Goal: Transaction & Acquisition: Purchase product/service

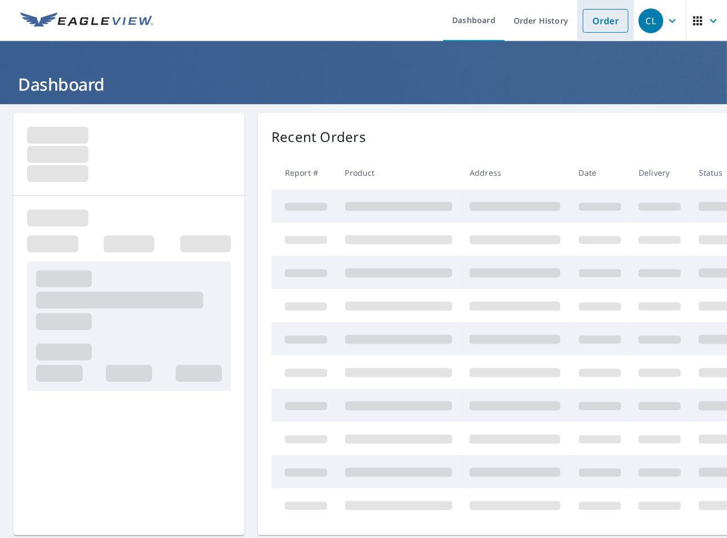
click at [597, 21] on link "Order" at bounding box center [606, 21] width 46 height 24
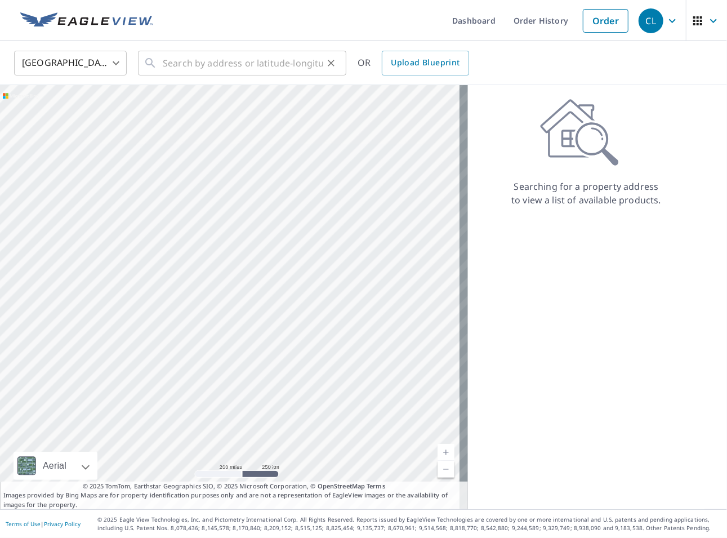
click at [155, 69] on icon at bounding box center [151, 63] width 14 height 14
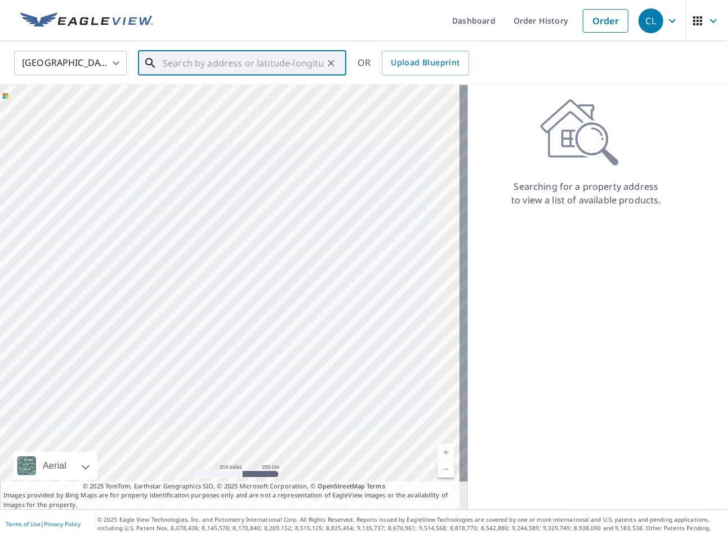
paste input "11008 Cranford drive, Upper Marlboro, MD, 20772"
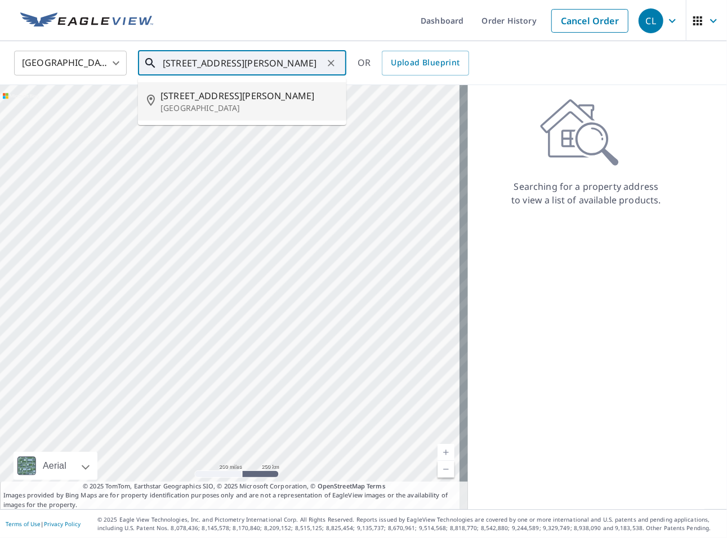
click at [238, 101] on span "11008 Cranford Dr" at bounding box center [248, 96] width 177 height 14
type input "11008 Cranford Dr Upper Marlboro, MD 20772"
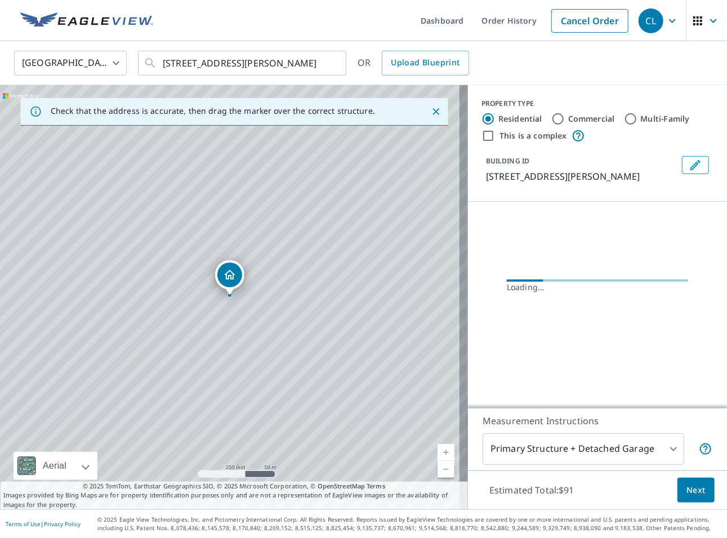
scroll to position [0, 0]
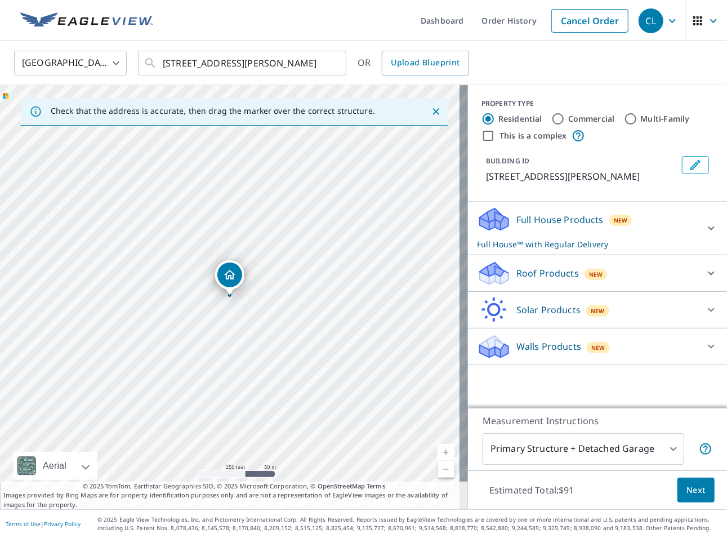
click at [624, 287] on div "Roof Products New" at bounding box center [587, 273] width 221 height 26
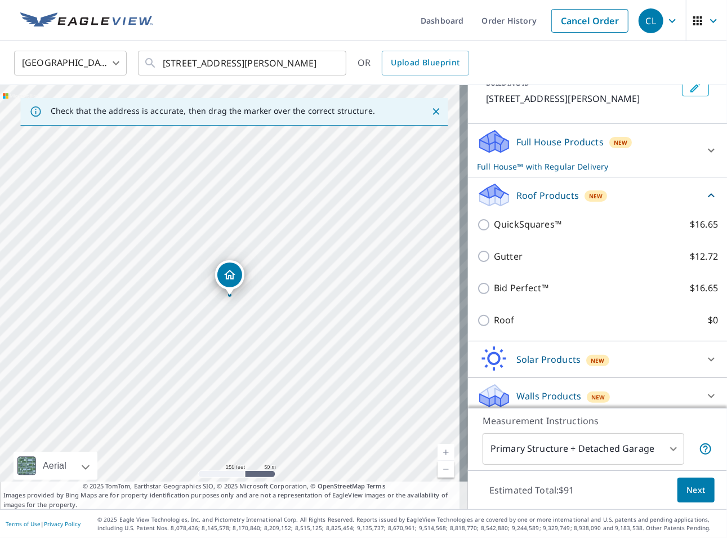
scroll to position [97, 0]
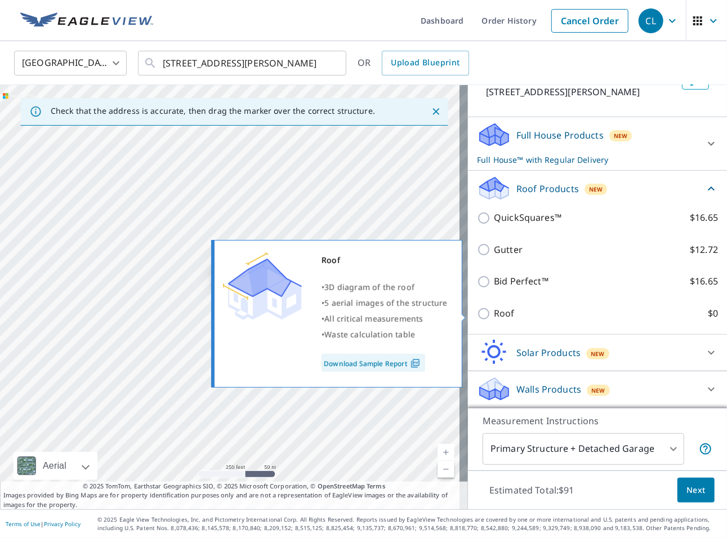
click at [480, 317] on input "Roof $0" at bounding box center [485, 314] width 17 height 14
checkbox input "true"
type input "3"
checkbox input "false"
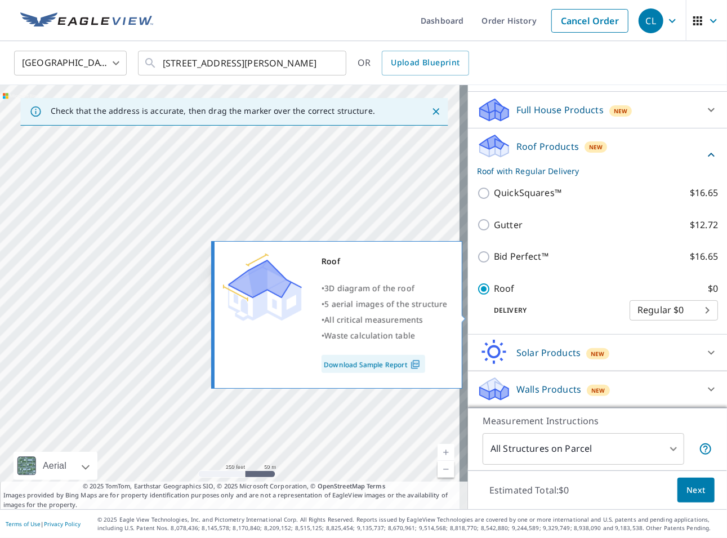
scroll to position [67, 0]
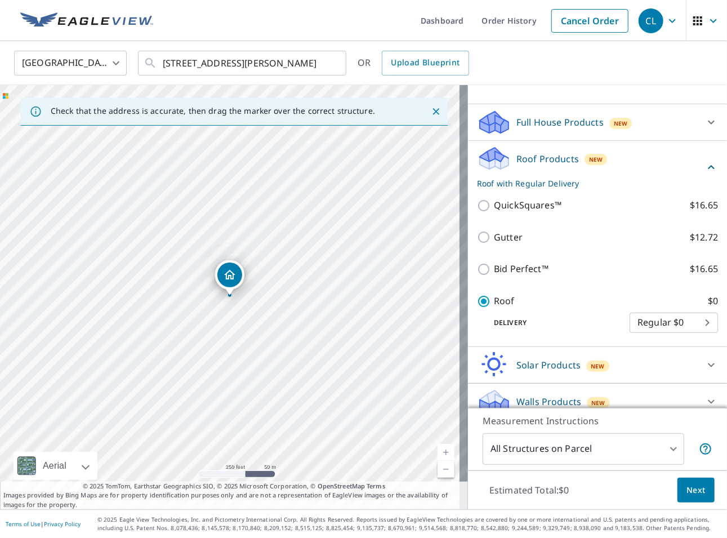
click at [695, 489] on span "Next" at bounding box center [695, 490] width 19 height 14
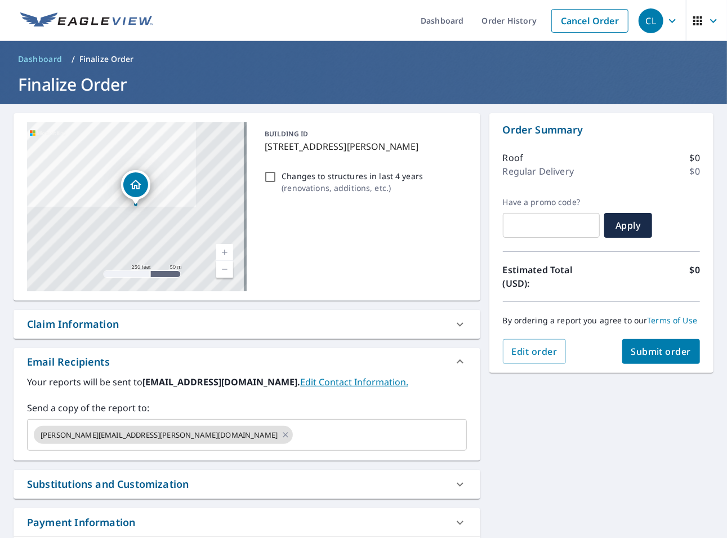
click at [660, 352] on span "Submit order" at bounding box center [661, 351] width 60 height 12
checkbox input "true"
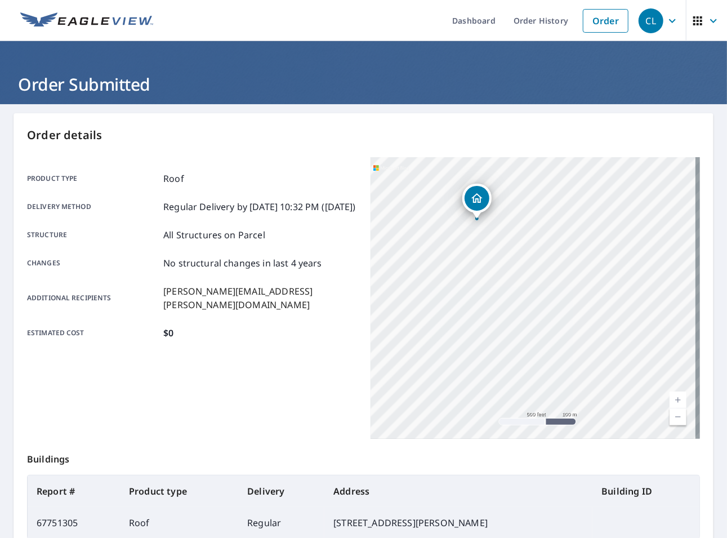
drag, startPoint x: 640, startPoint y: 221, endPoint x: 423, endPoint y: 363, distance: 259.1
click at [391, 409] on div "11008 Cranford Dr Upper Marlboro, MD 20772" at bounding box center [535, 298] width 330 height 282
drag, startPoint x: 486, startPoint y: 245, endPoint x: 442, endPoint y: 450, distance: 209.7
click at [433, 497] on div "Order details Product type Roof Delivery method Regular Delivery by 10/06/2025 …" at bounding box center [364, 369] width 700 height 512
drag, startPoint x: 457, startPoint y: 218, endPoint x: 503, endPoint y: 403, distance: 189.7
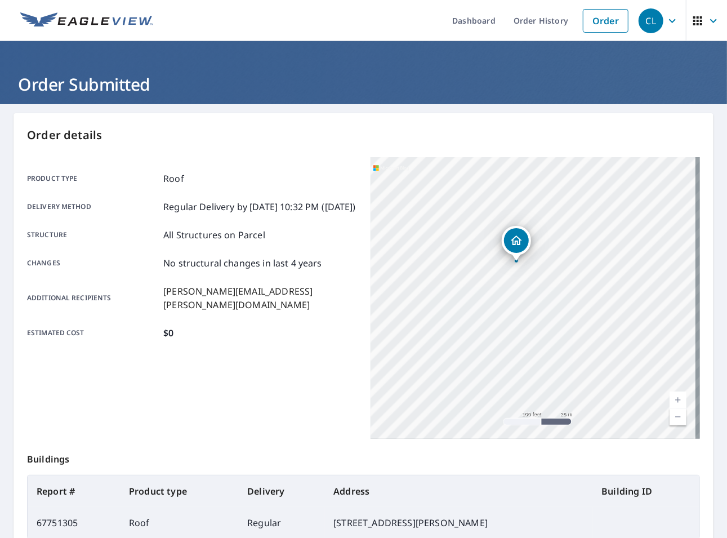
click at [492, 463] on div "Order details Product type Roof Delivery method Regular Delivery by 10/06/2025 …" at bounding box center [364, 369] width 700 height 512
drag, startPoint x: 555, startPoint y: 221, endPoint x: 524, endPoint y: 386, distance: 168.0
click at [524, 386] on div "11008 Cranford Dr Upper Marlboro, MD 20772" at bounding box center [535, 298] width 330 height 282
drag, startPoint x: 522, startPoint y: 256, endPoint x: 486, endPoint y: 387, distance: 135.9
click at [486, 387] on div "11008 Cranford Dr Upper Marlboro, MD 20772" at bounding box center [535, 298] width 330 height 282
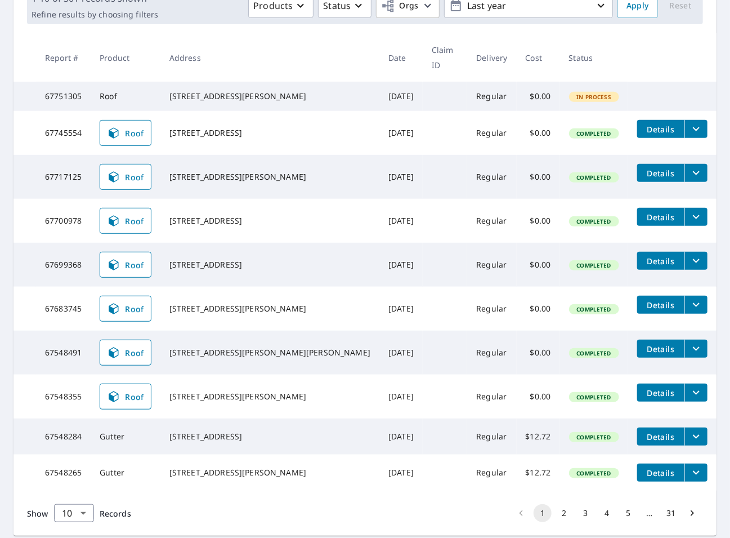
scroll to position [187, 0]
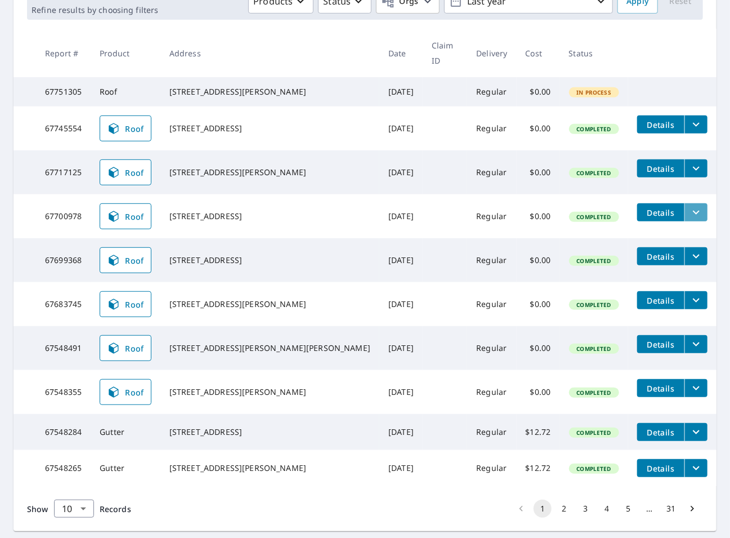
click at [690, 207] on icon "filesDropdownBtn-67700978" at bounding box center [697, 213] width 14 height 14
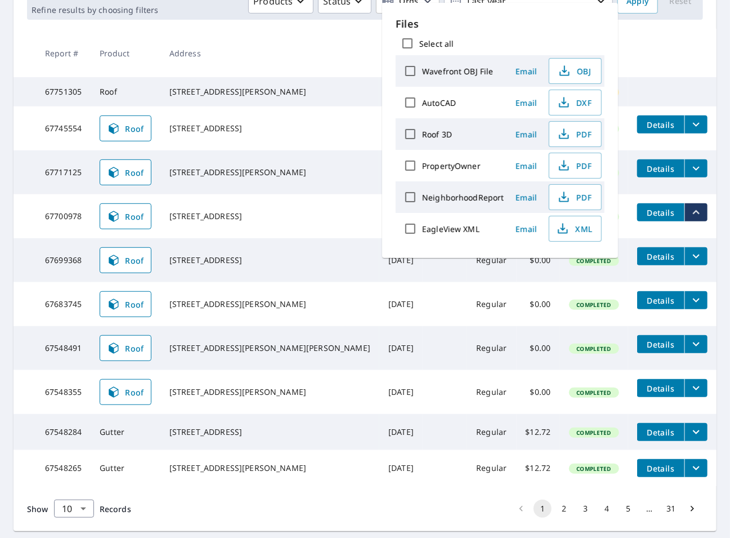
click at [408, 134] on input "Roof 3D" at bounding box center [411, 134] width 24 height 24
checkbox input "true"
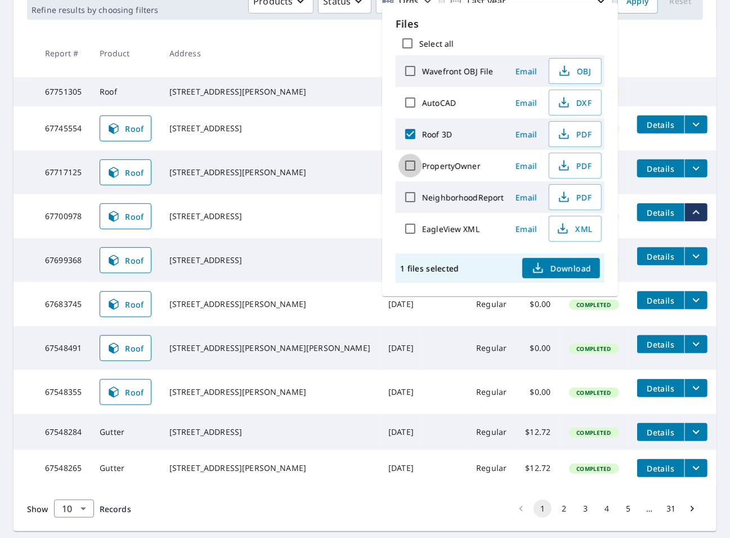
click at [410, 166] on input "PropertyOwner" at bounding box center [411, 166] width 24 height 24
checkbox input "true"
click at [577, 267] on span "Download" at bounding box center [561, 268] width 60 height 14
